Goal: Information Seeking & Learning: Learn about a topic

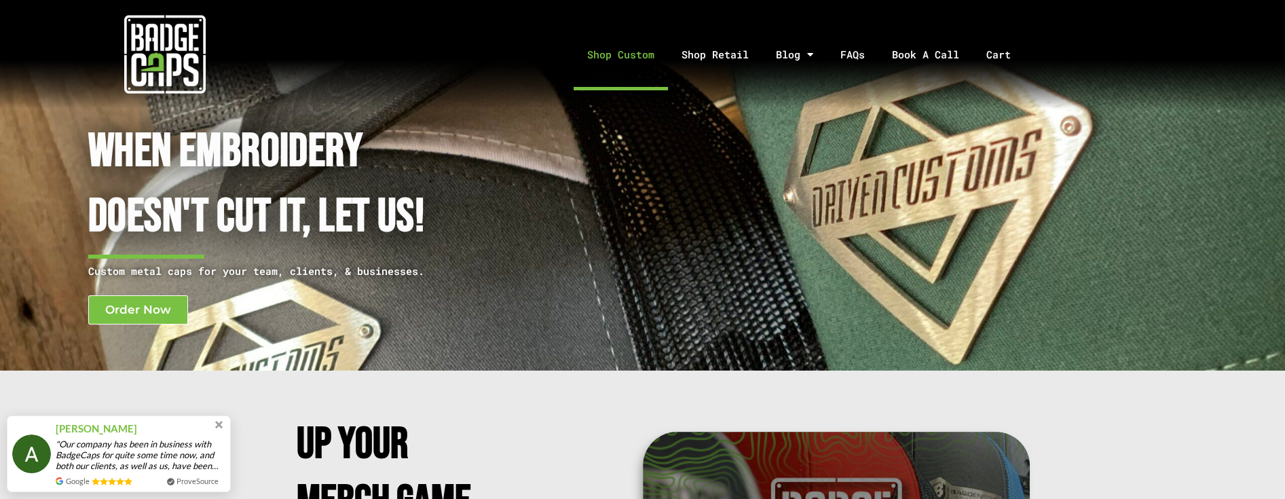
click at [636, 56] on link "Shop Custom" at bounding box center [621, 54] width 94 height 71
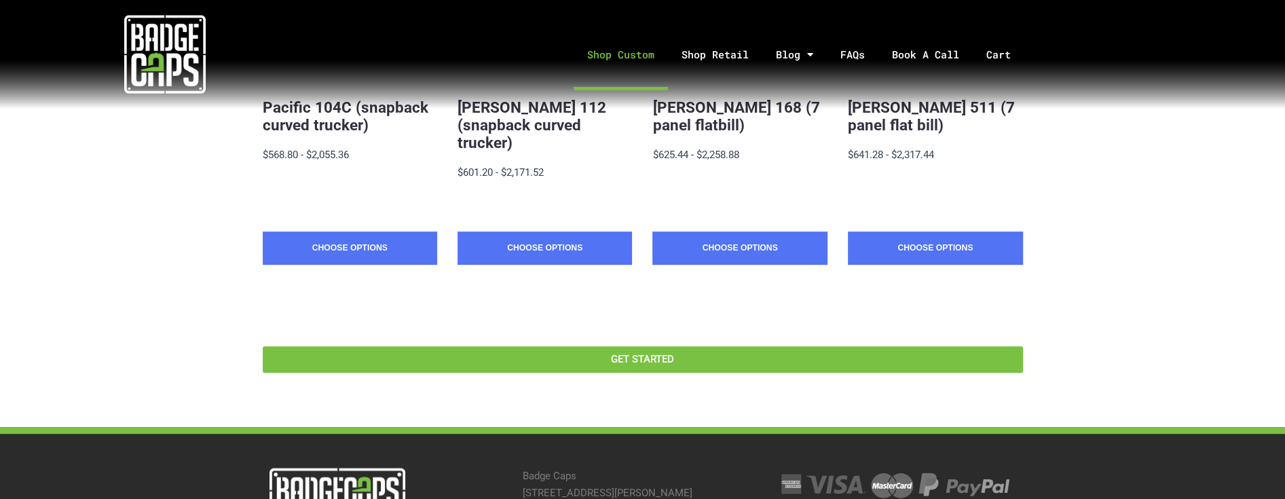
scroll to position [226, 0]
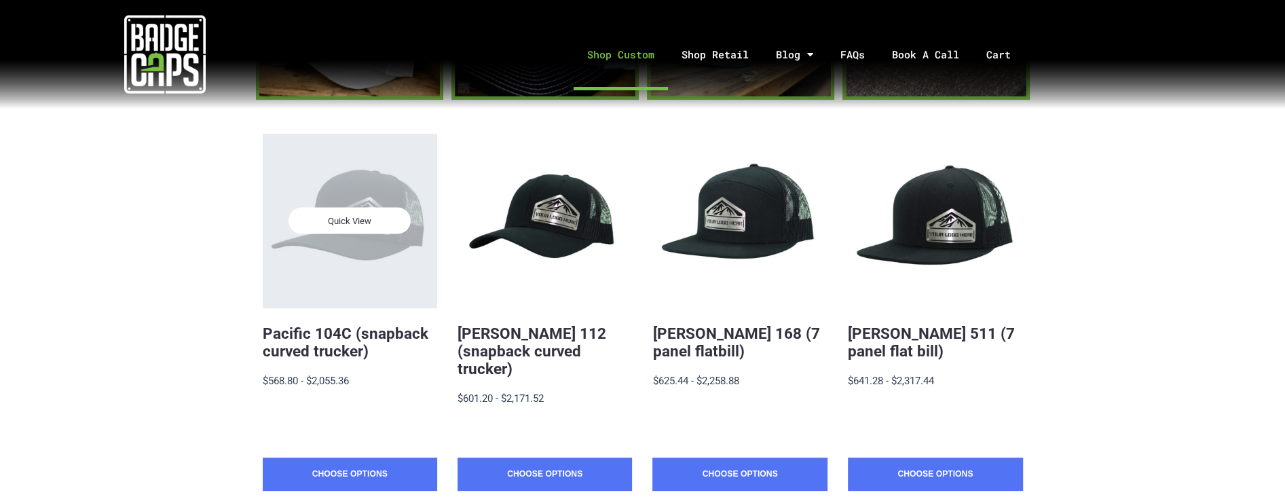
click at [379, 236] on div "Quick View" at bounding box center [350, 221] width 175 height 175
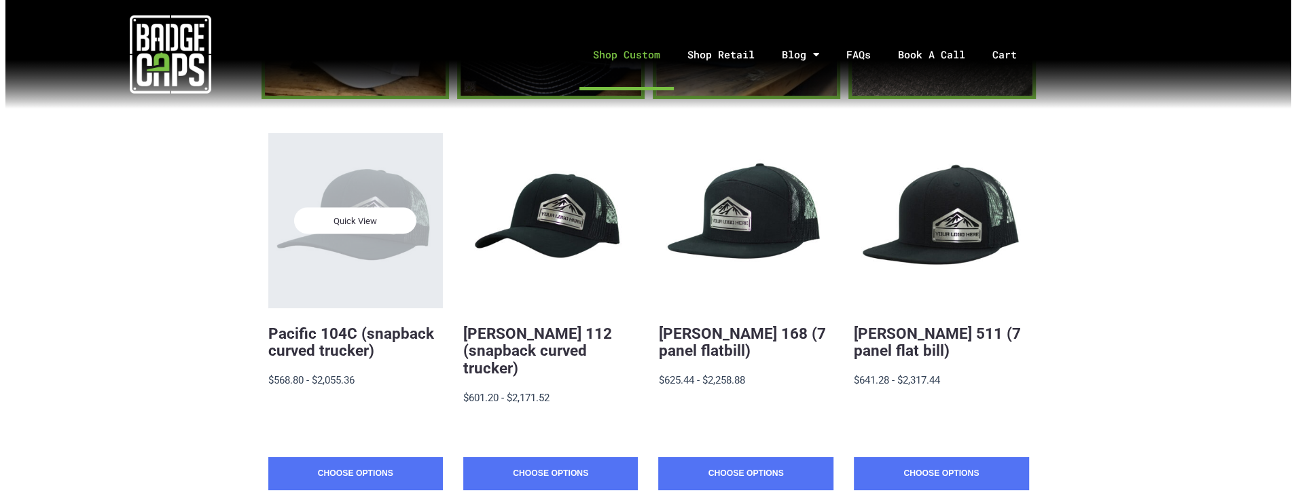
scroll to position [0, 0]
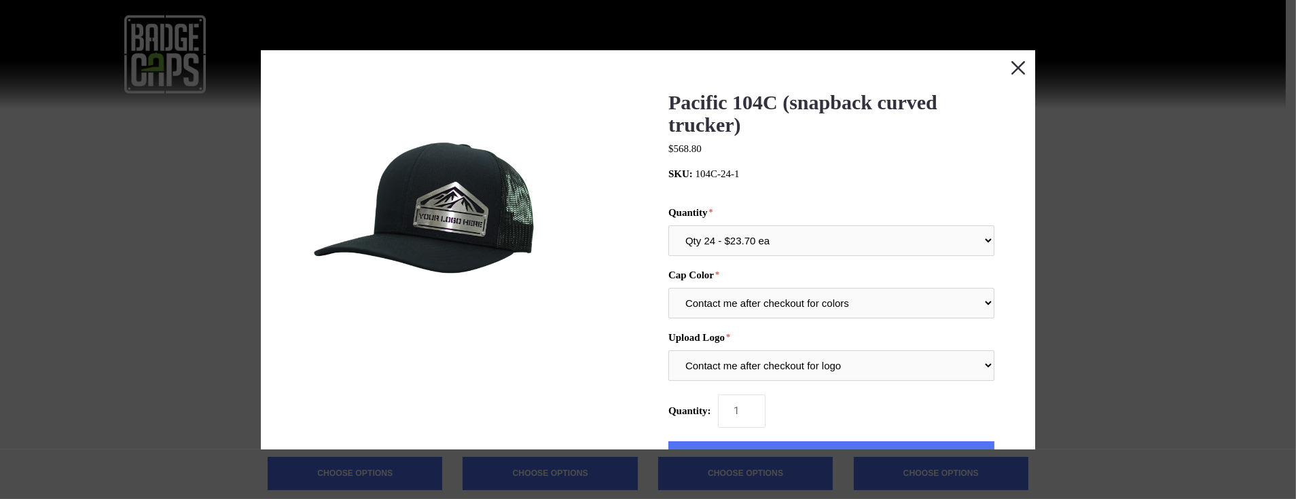
click at [1003, 58] on button "Close this dialog window" at bounding box center [1018, 67] width 34 height 34
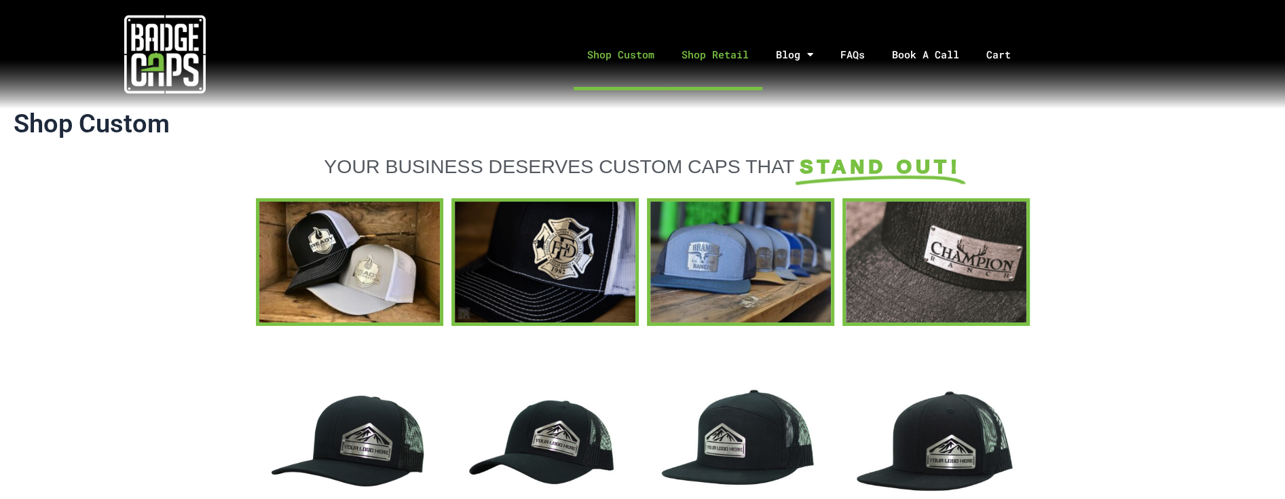
click at [697, 50] on link "Shop Retail" at bounding box center [715, 54] width 94 height 71
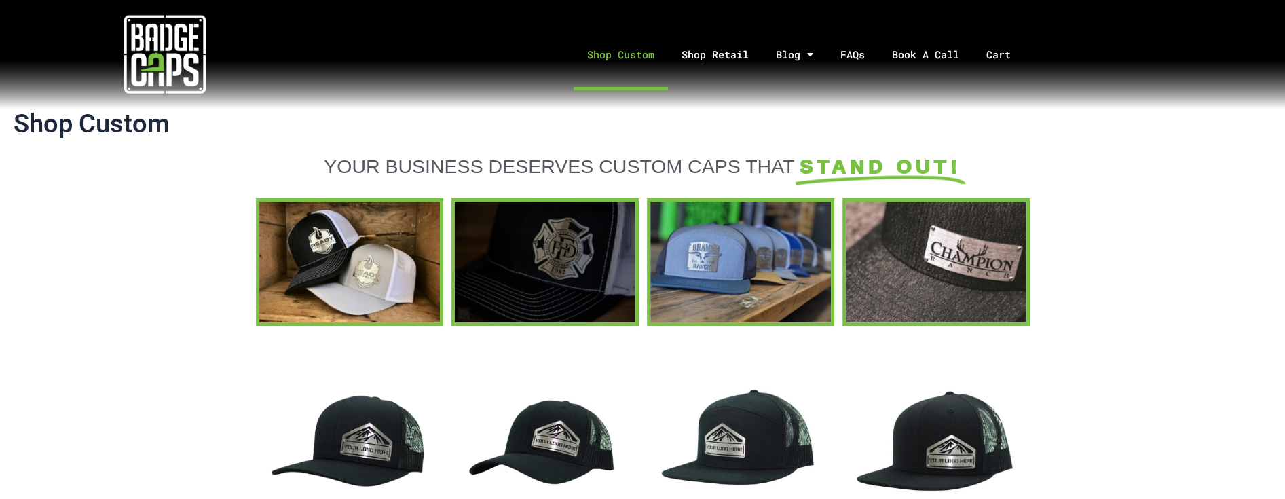
click at [524, 280] on div at bounding box center [545, 262] width 181 height 120
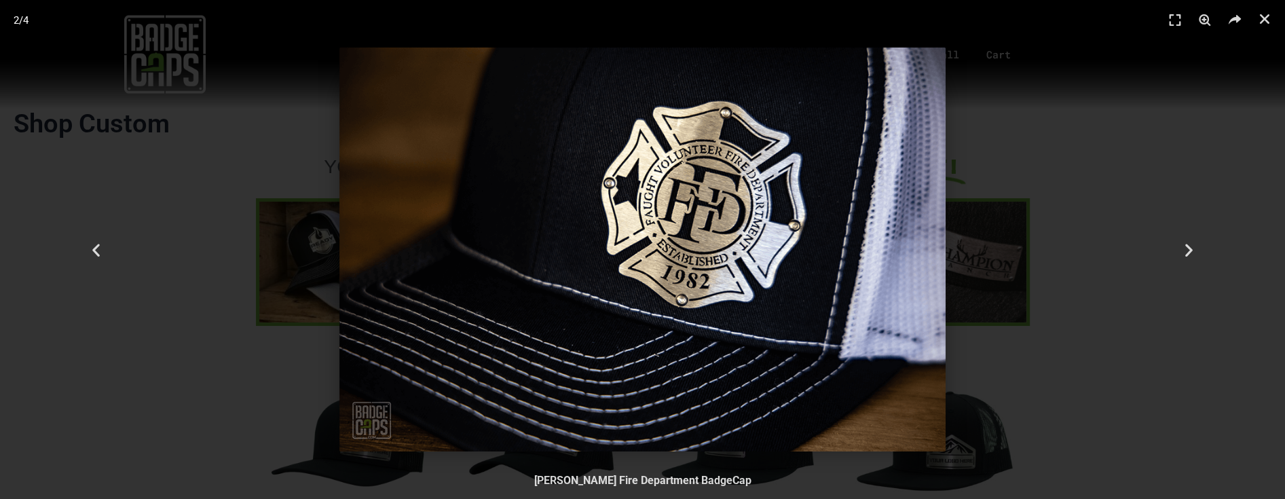
click at [909, 261] on img "2 / 4" at bounding box center [643, 250] width 606 height 404
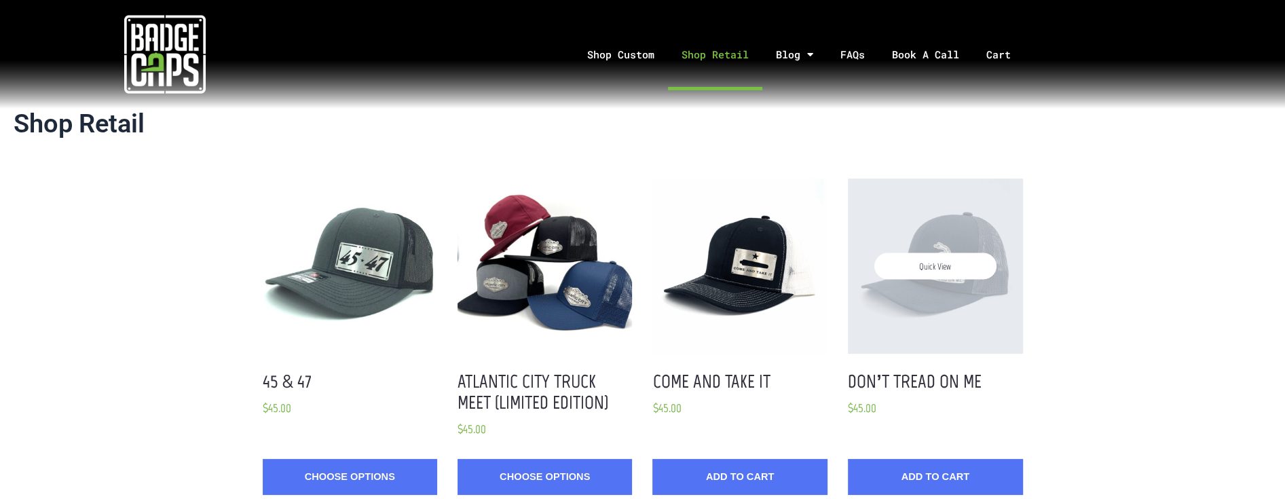
click at [934, 272] on span "Quick View" at bounding box center [936, 266] width 122 height 26
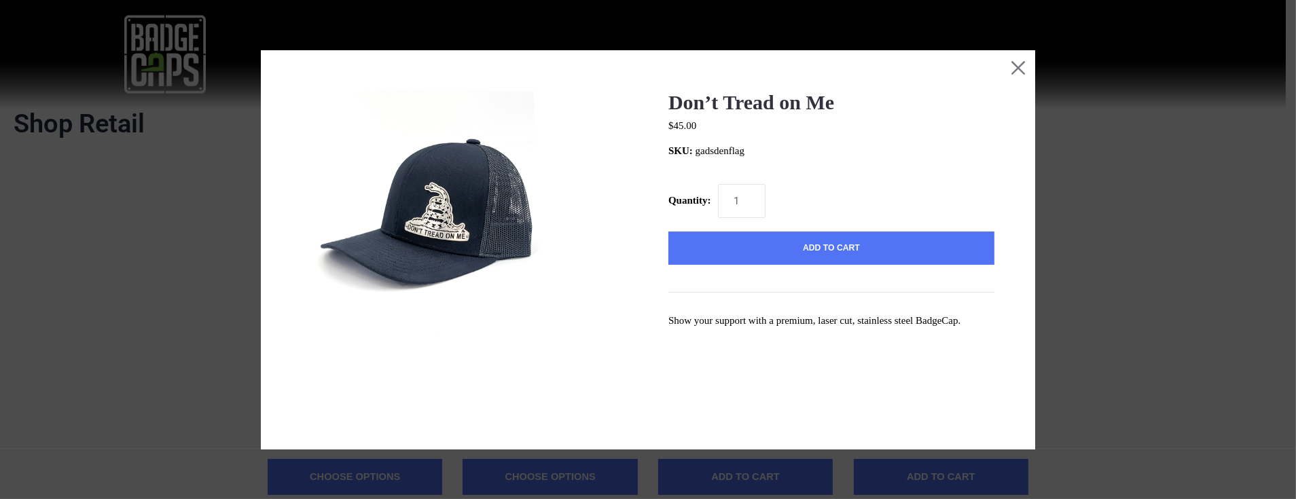
click at [443, 227] on img at bounding box center [426, 216] width 251 height 251
click at [1008, 67] on button "Close this dialog window" at bounding box center [1018, 67] width 34 height 34
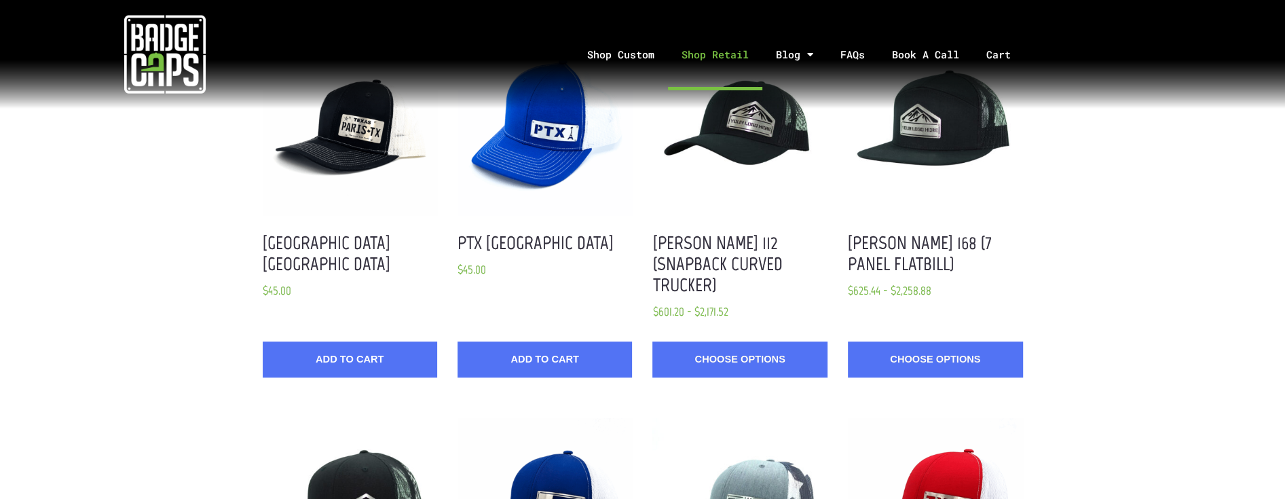
scroll to position [679, 0]
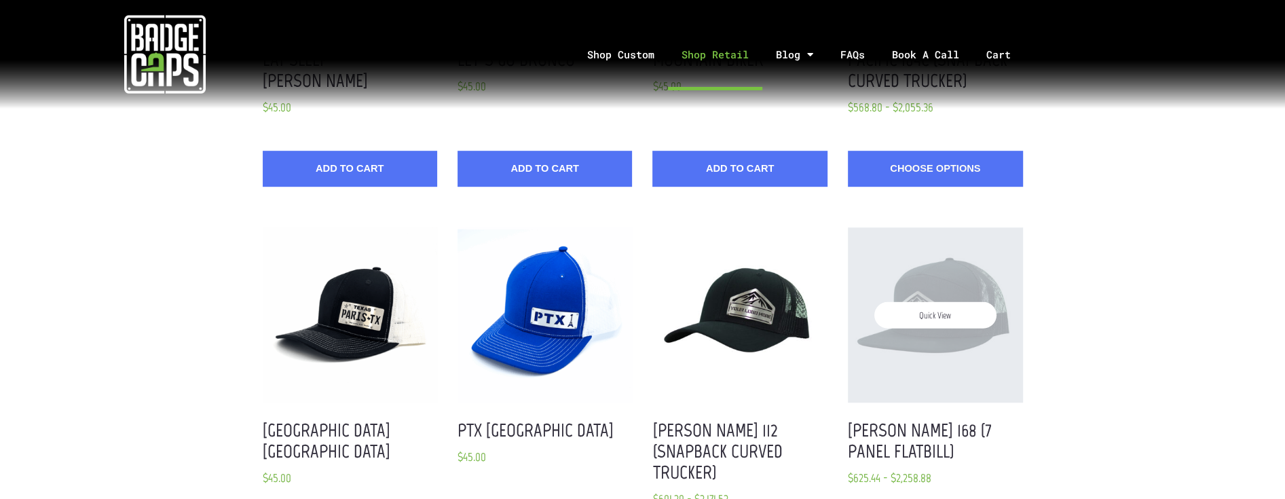
click at [940, 263] on div "Quick View" at bounding box center [935, 314] width 175 height 175
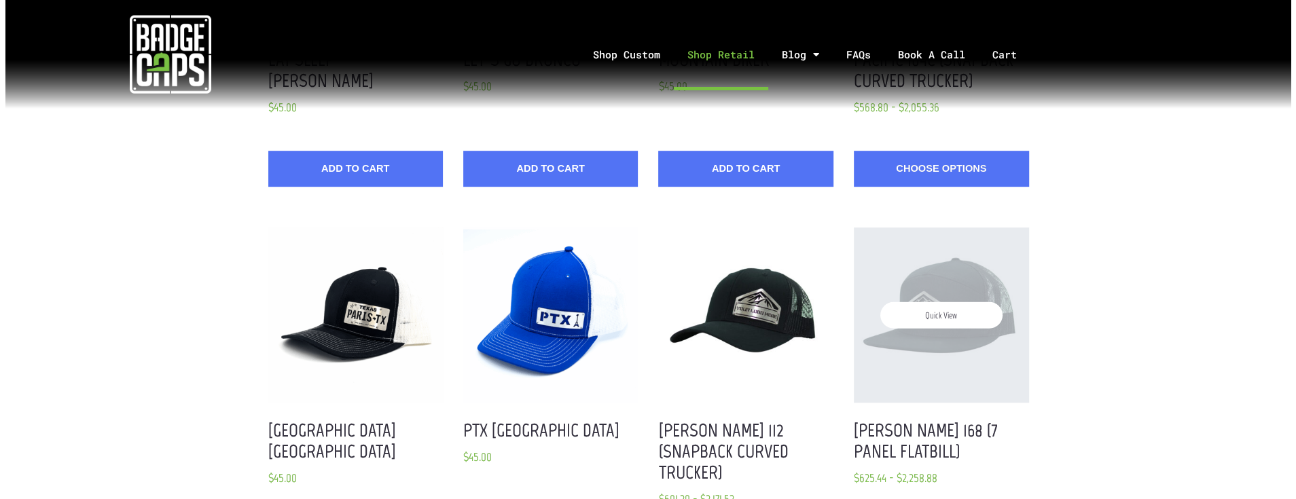
scroll to position [0, 0]
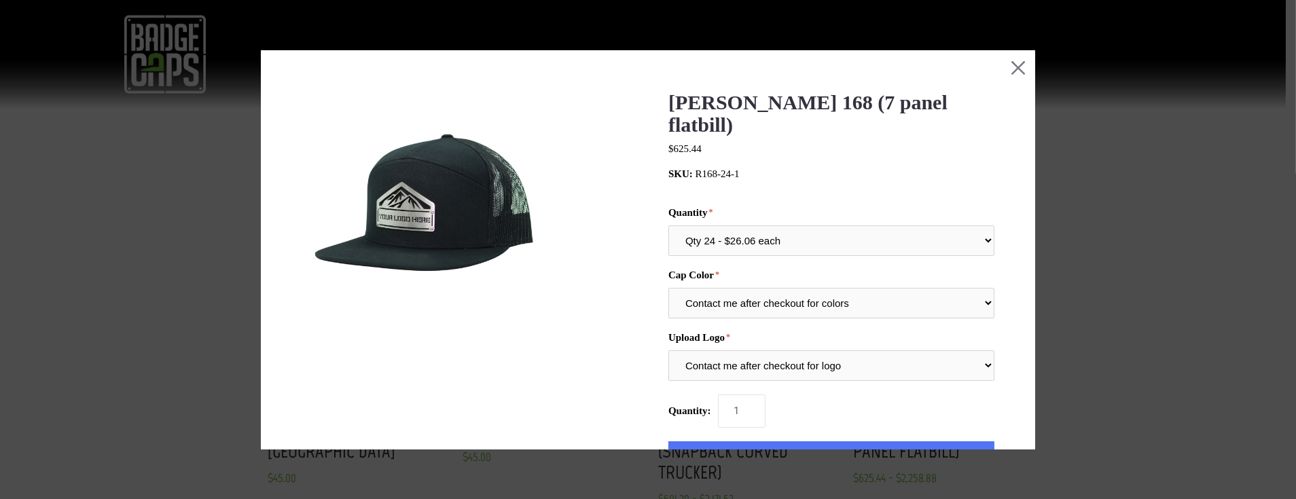
click at [454, 236] on img at bounding box center [426, 216] width 251 height 251
click at [1103, 211] on div at bounding box center [648, 249] width 1296 height 499
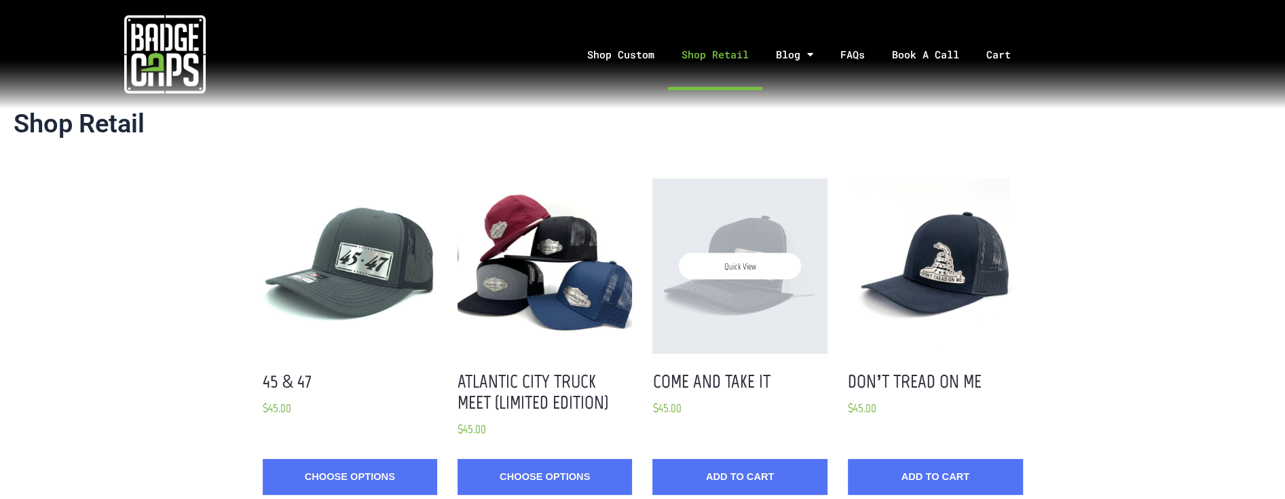
click at [692, 327] on div "Quick View" at bounding box center [740, 266] width 175 height 175
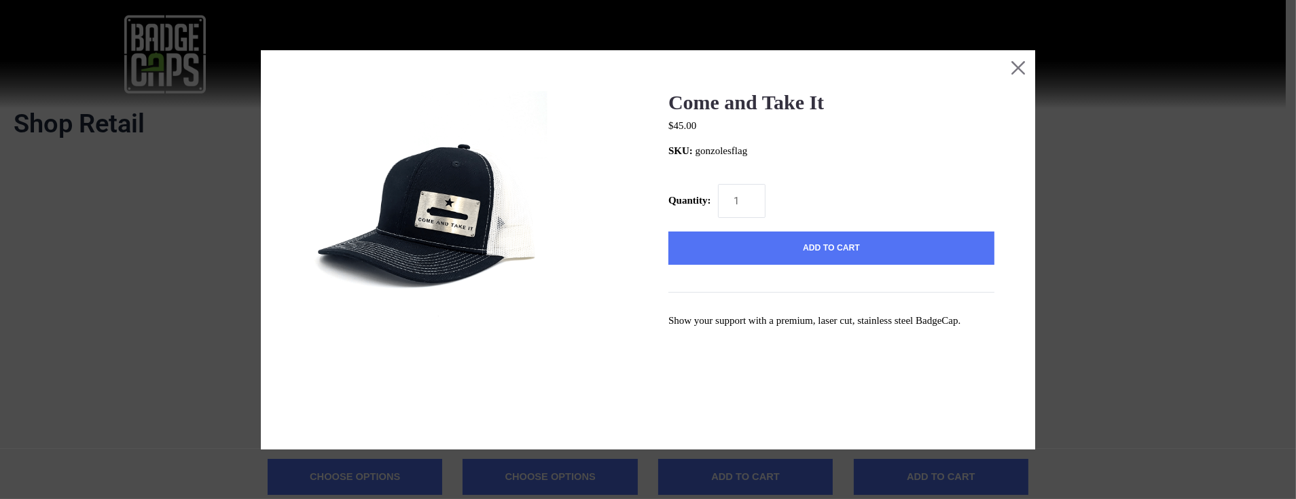
click at [1129, 232] on div at bounding box center [648, 249] width 1296 height 499
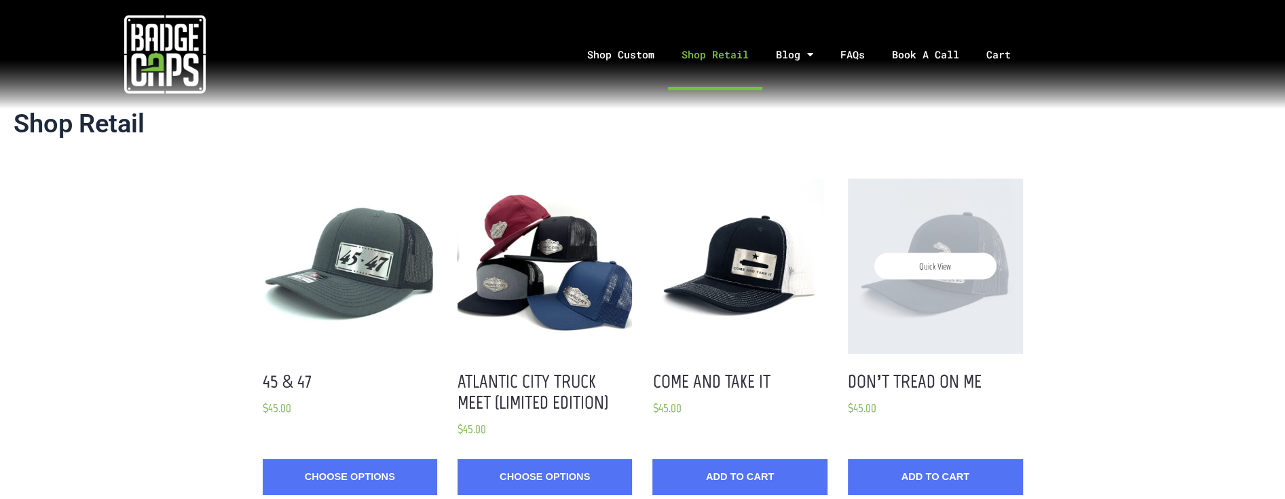
click at [929, 281] on div "Quick View" at bounding box center [935, 266] width 175 height 175
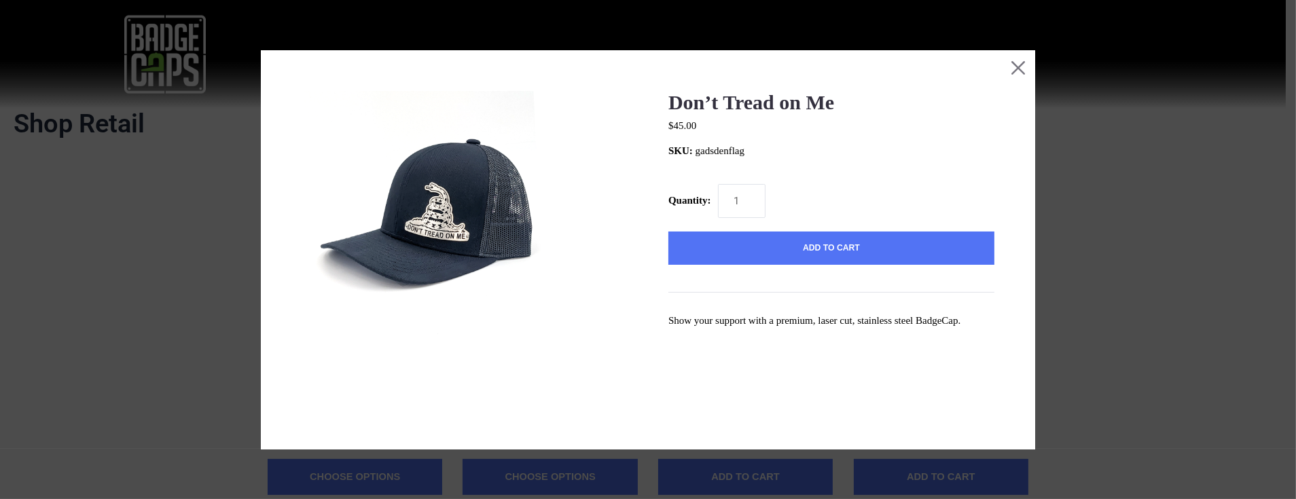
click at [92, 160] on div at bounding box center [648, 249] width 1296 height 499
